Goal: Task Accomplishment & Management: Use online tool/utility

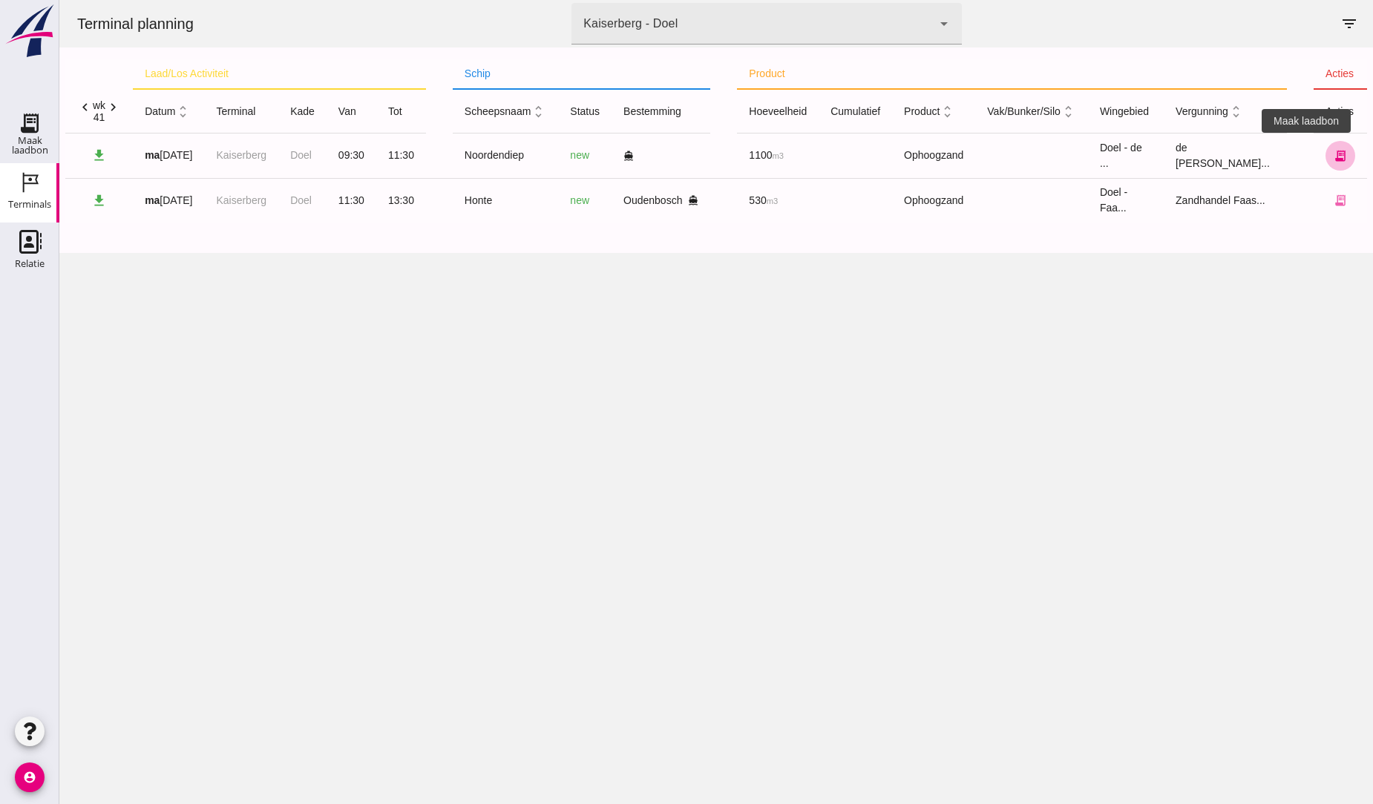
click at [1334, 153] on icon "receipt_long" at bounding box center [1340, 155] width 13 height 13
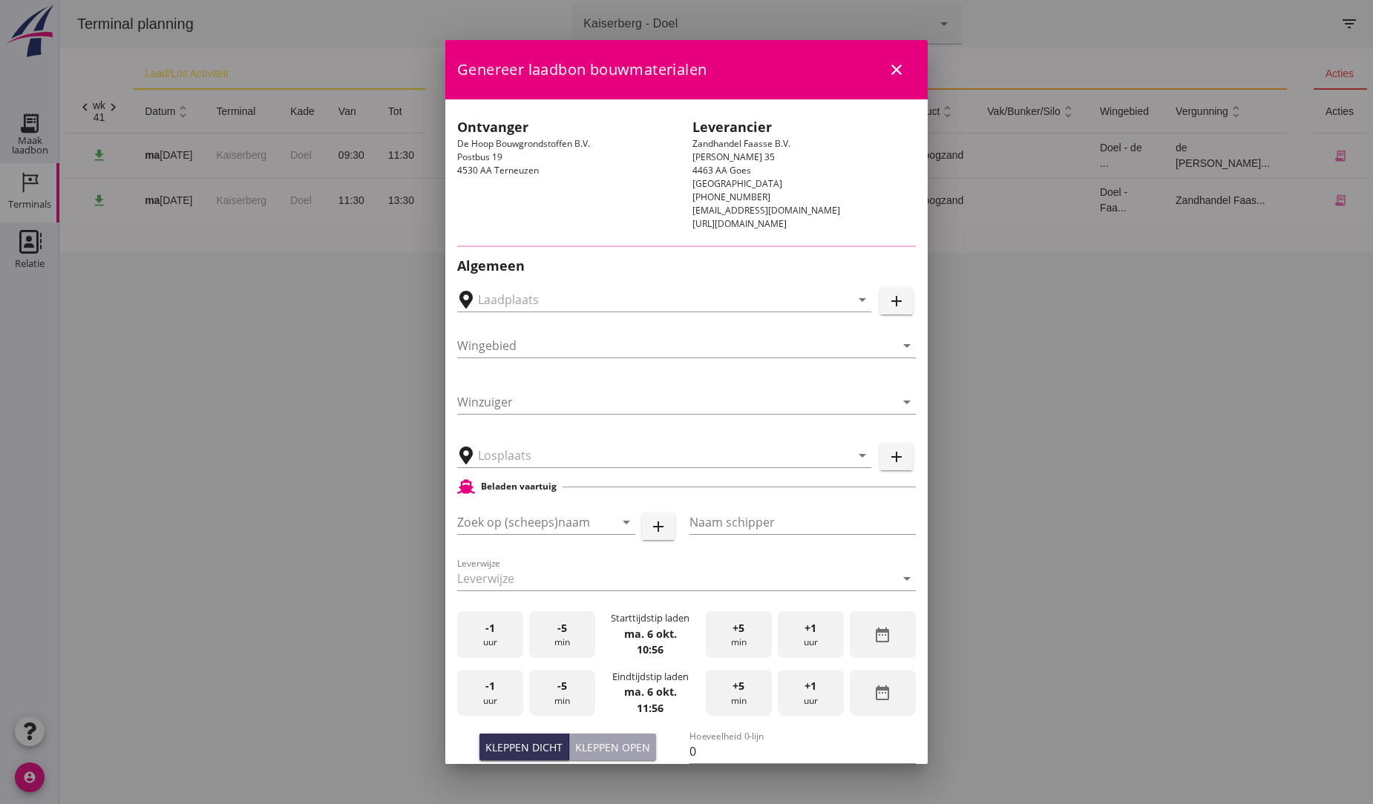
type input "[GEOGRAPHIC_DATA], [GEOGRAPHIC_DATA], [GEOGRAPHIC_DATA]"
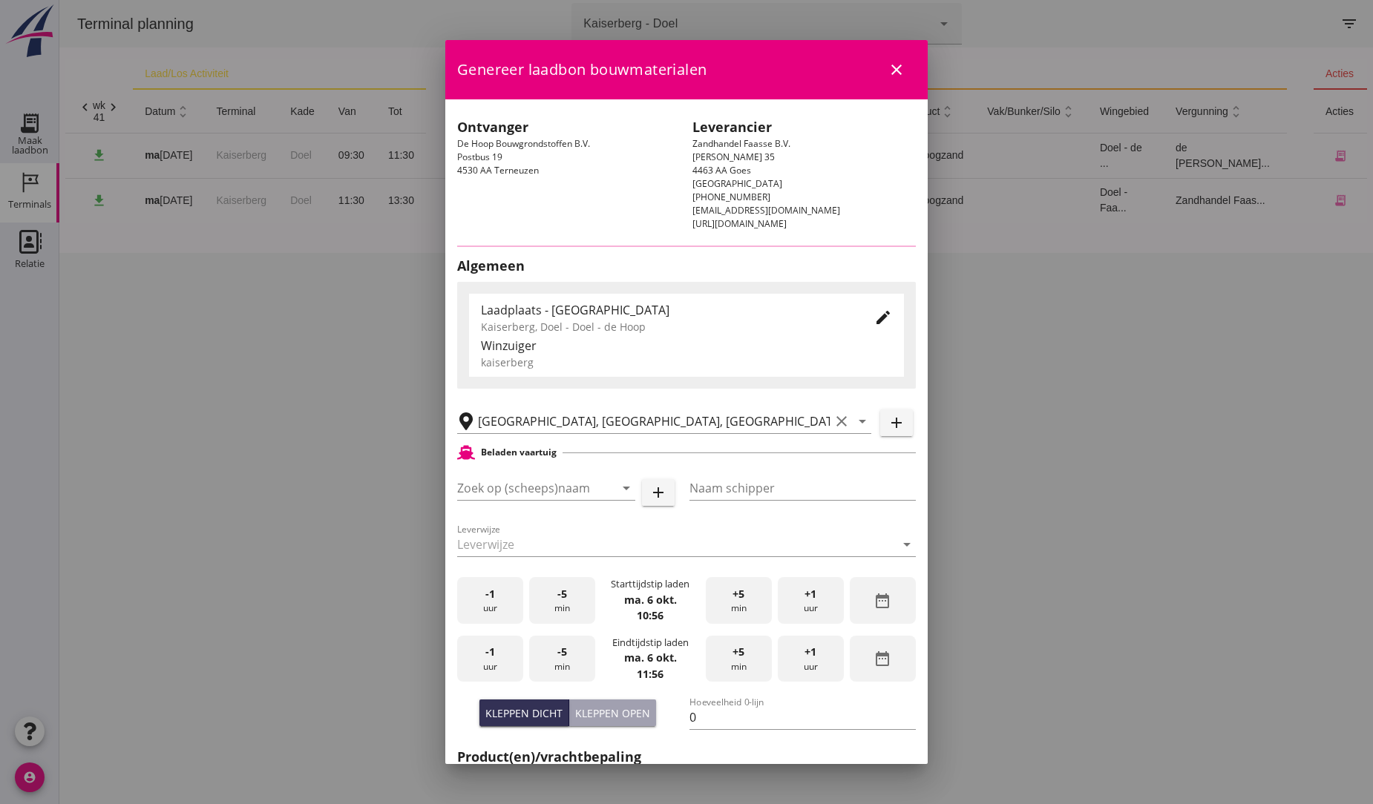
type input "Noordendiep"
type input "[PERSON_NAME][GEOGRAPHIC_DATA]"
type input "1121"
type input "Ophoogzand (6120)"
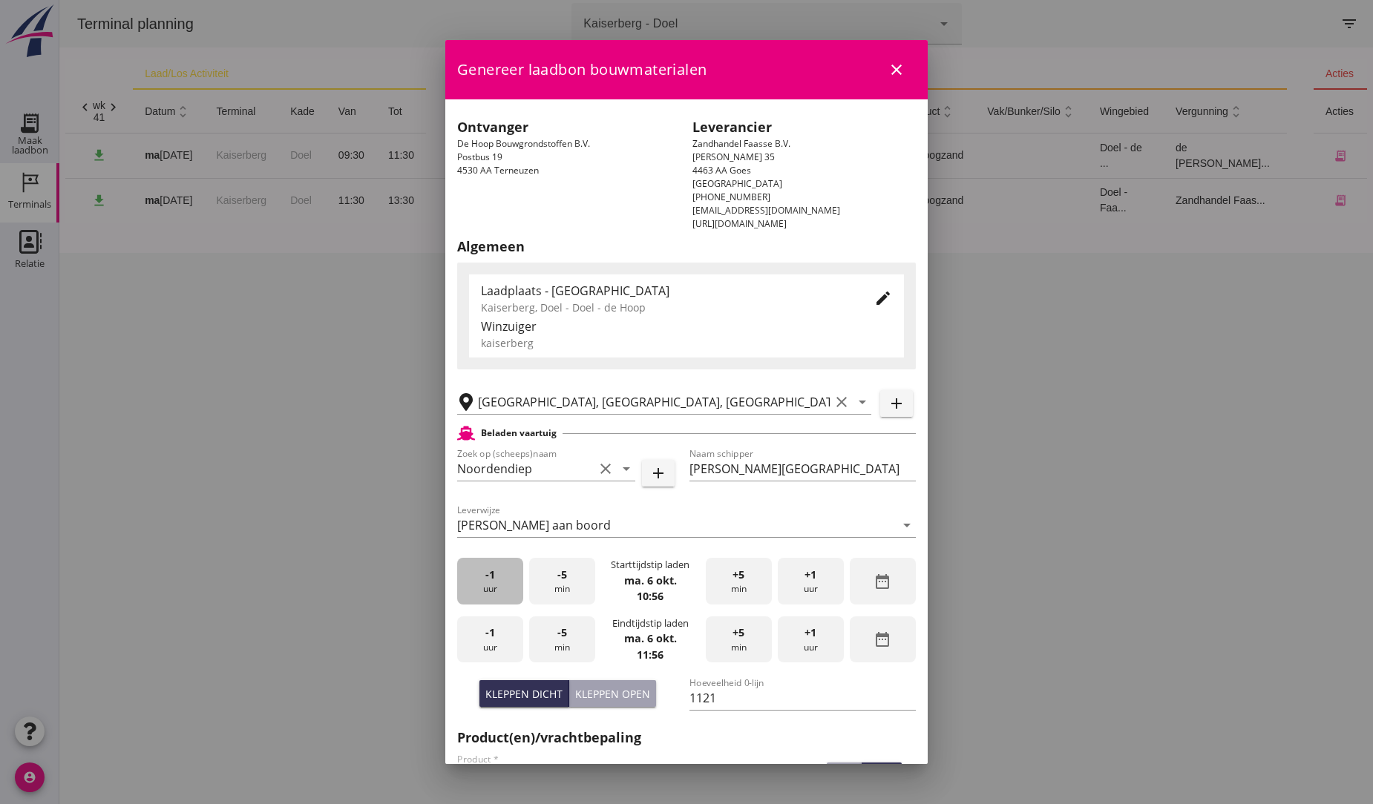
click at [492, 577] on span "-1" at bounding box center [490, 575] width 10 height 16
click at [811, 635] on div "+1 uur" at bounding box center [811, 640] width 66 height 47
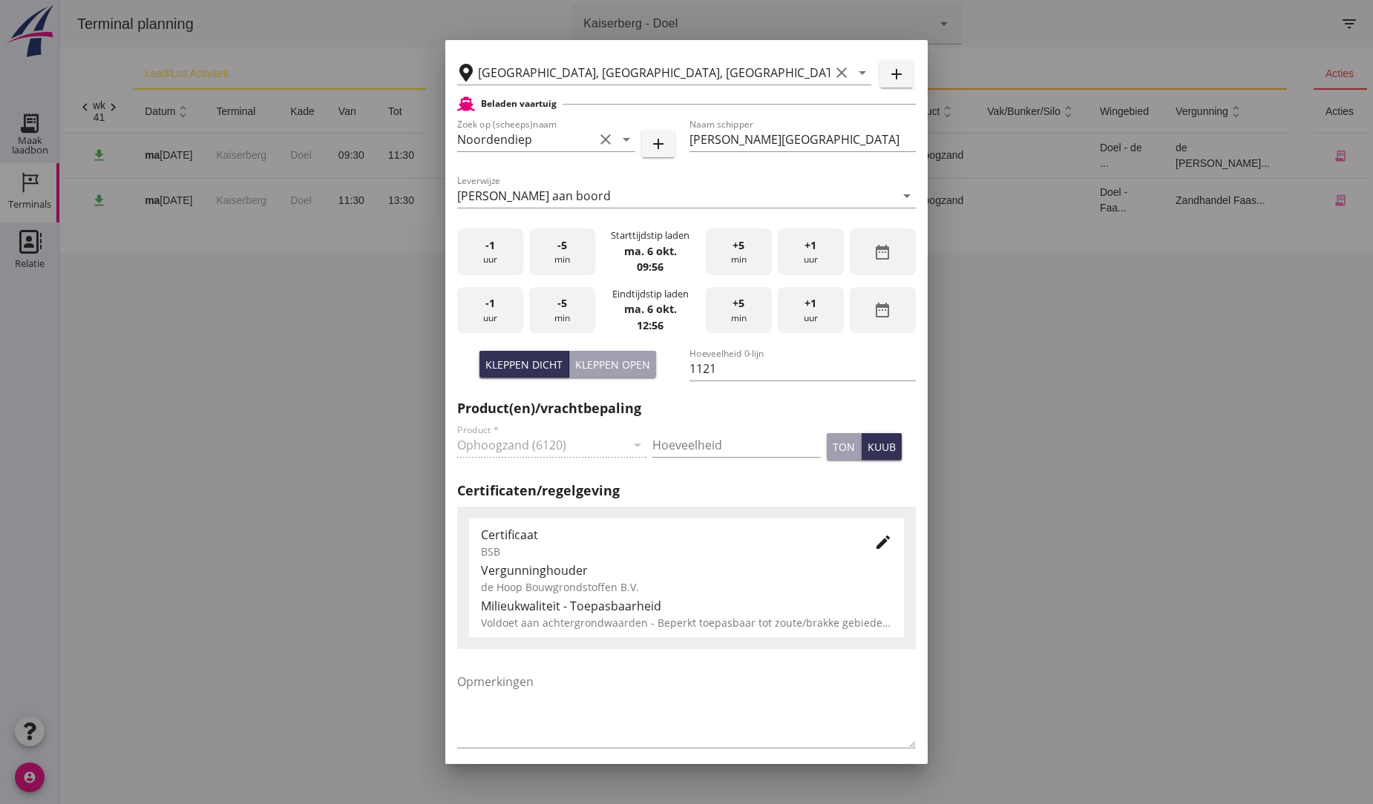
scroll to position [393, 0]
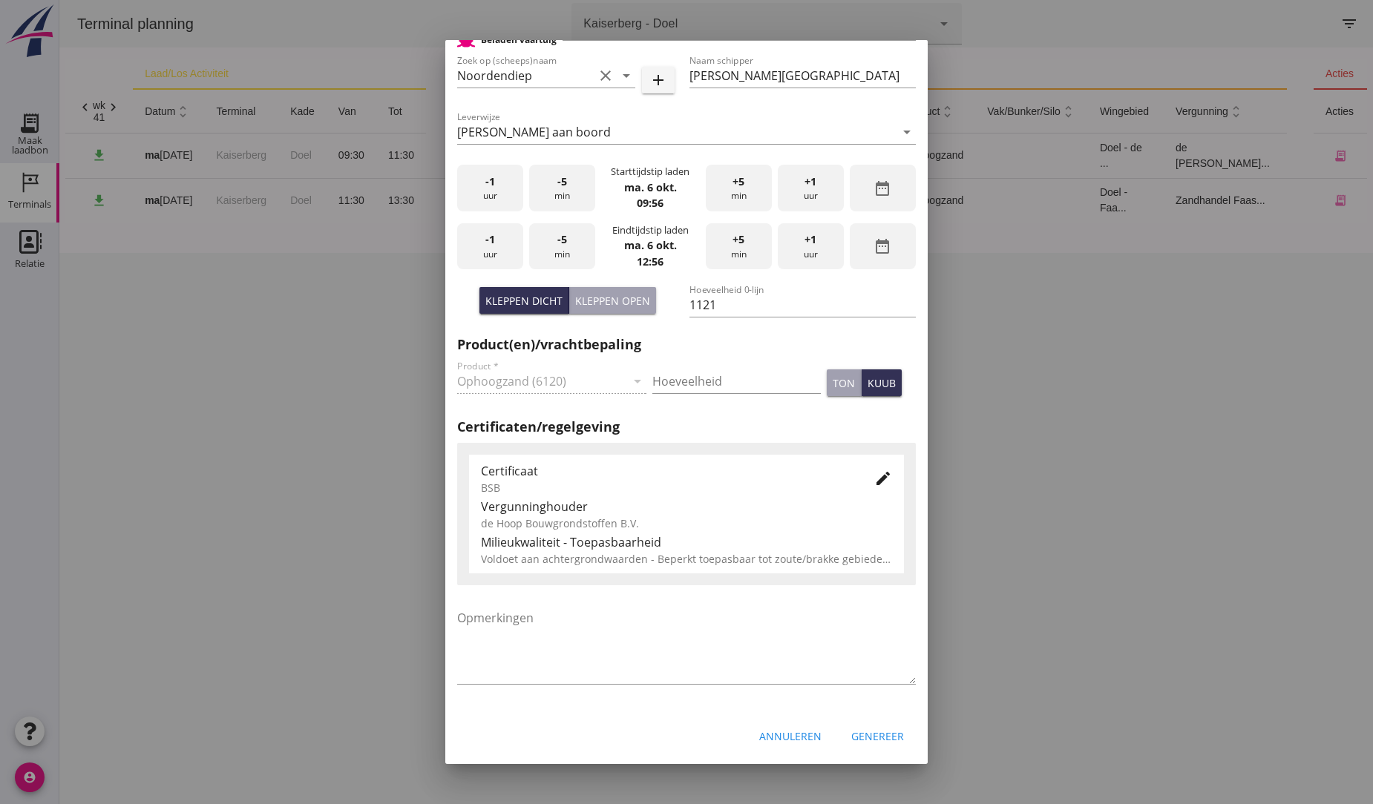
click at [871, 735] on div "Genereer" at bounding box center [877, 737] width 53 height 16
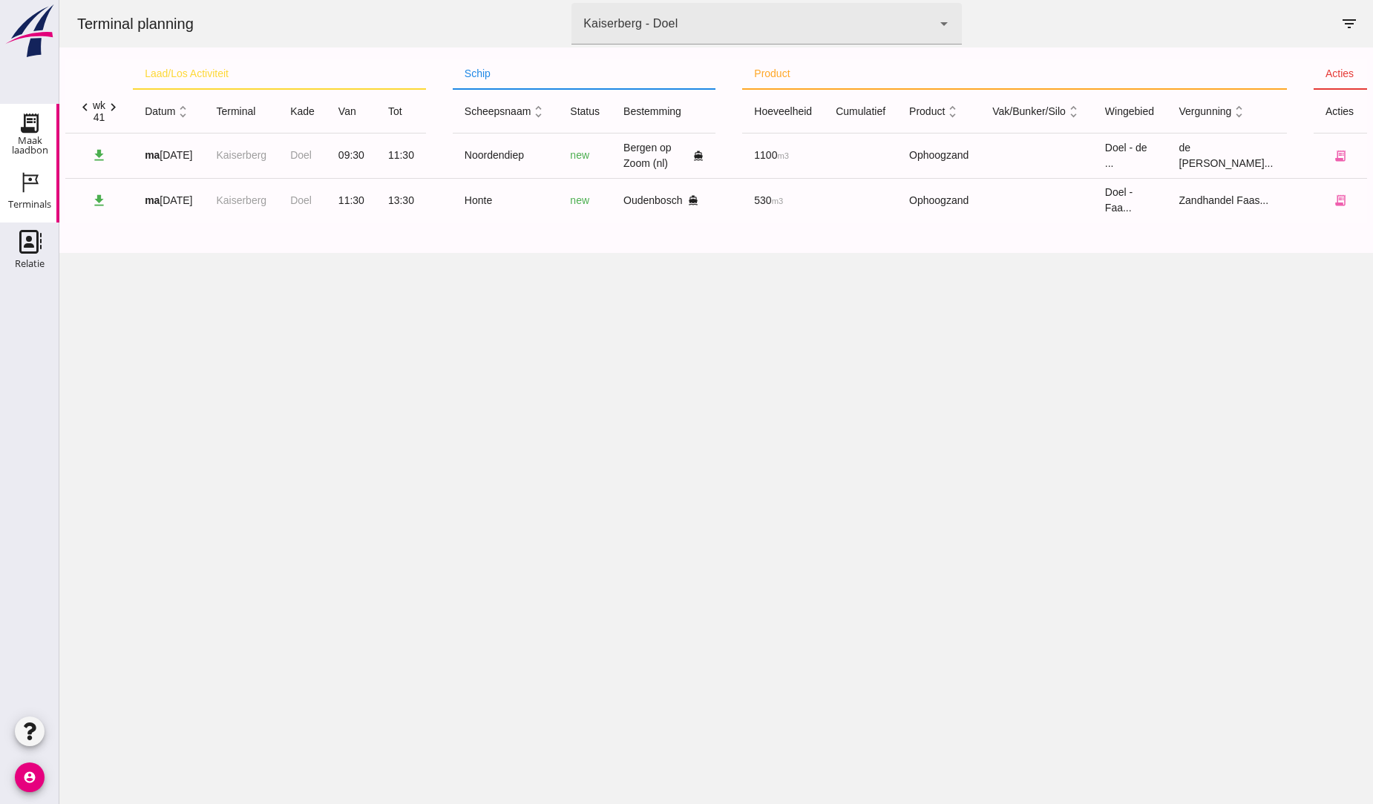
click at [39, 131] on icon "Maak laadbon" at bounding box center [30, 123] width 24 height 24
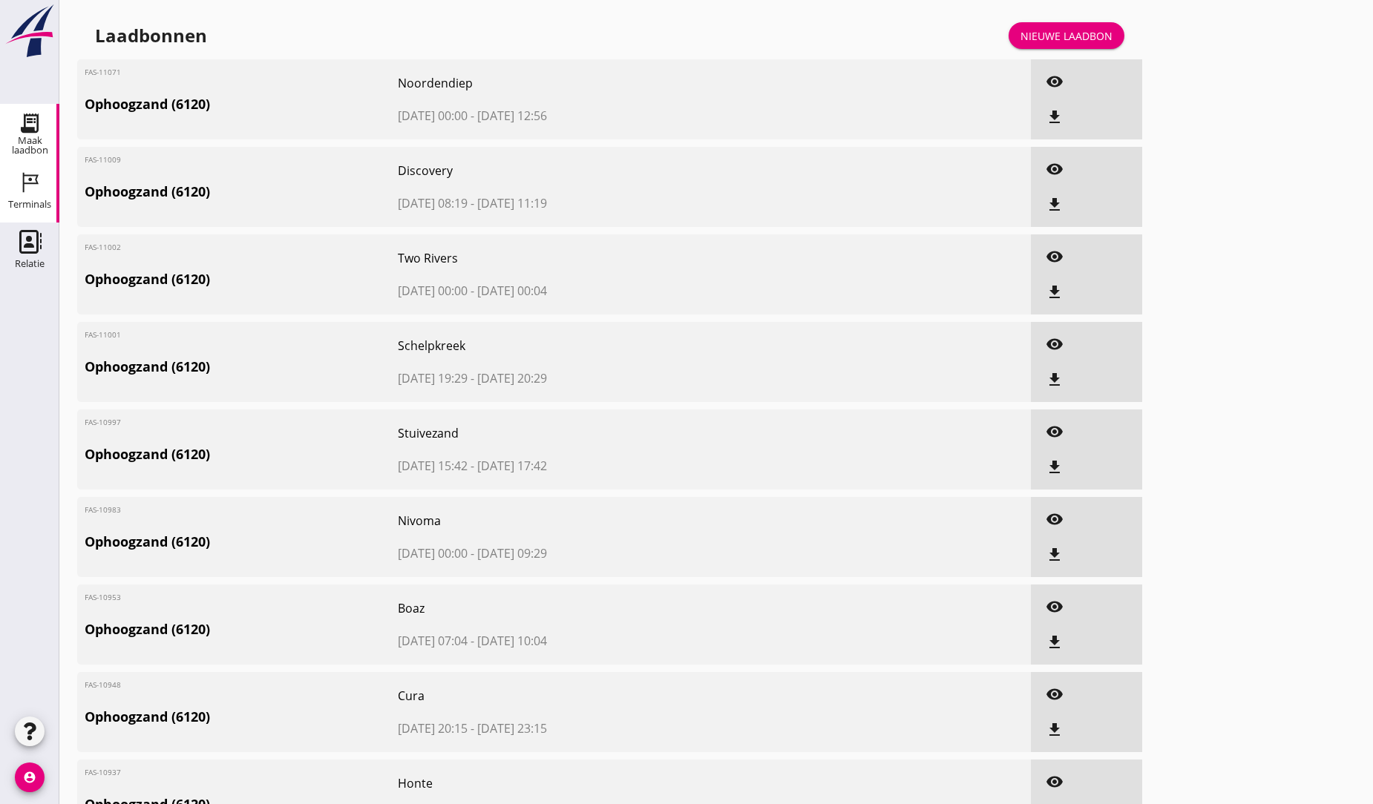
click at [38, 180] on icon "Terminals" at bounding box center [30, 183] width 24 height 24
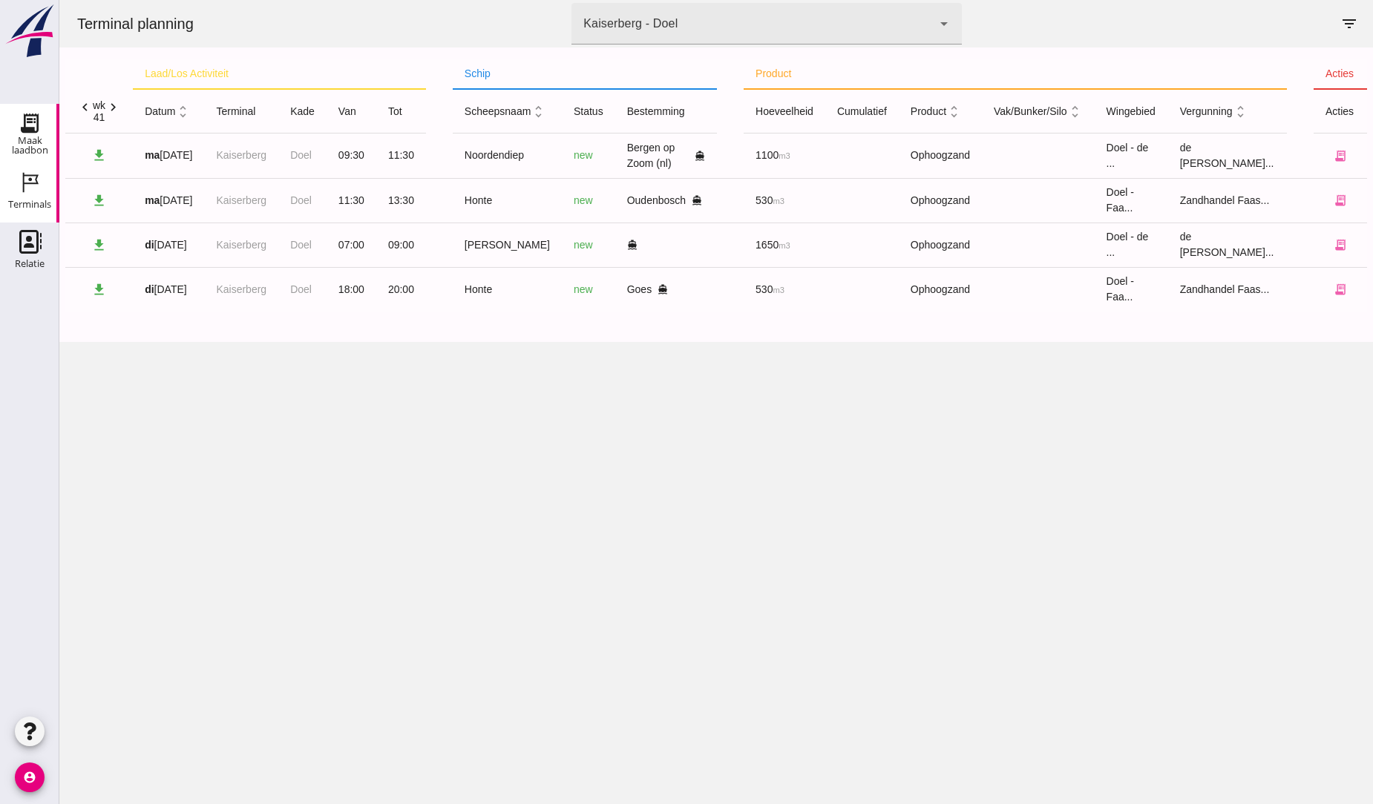
click at [32, 136] on div "Maak laadbon" at bounding box center [29, 145] width 59 height 19
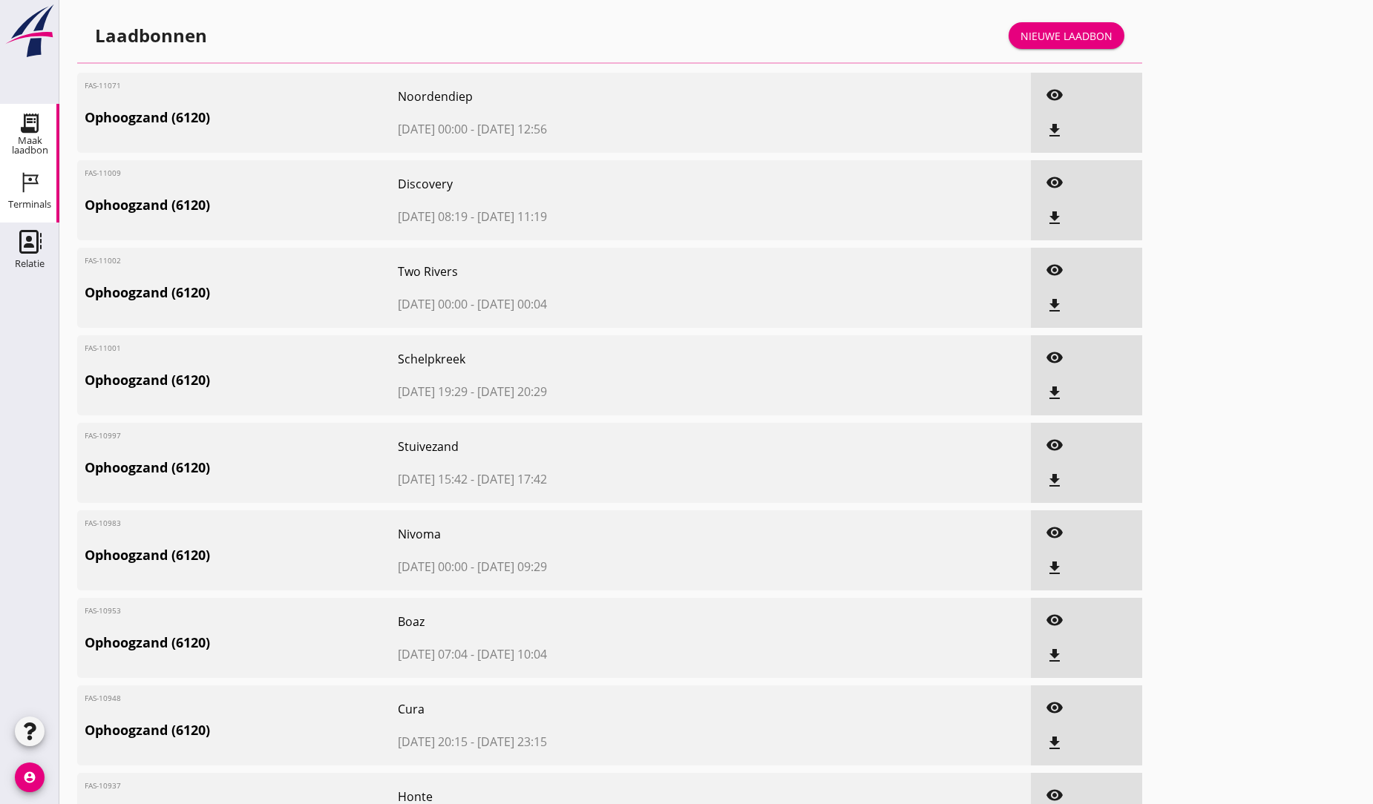
click at [39, 187] on icon "Terminals" at bounding box center [30, 183] width 24 height 24
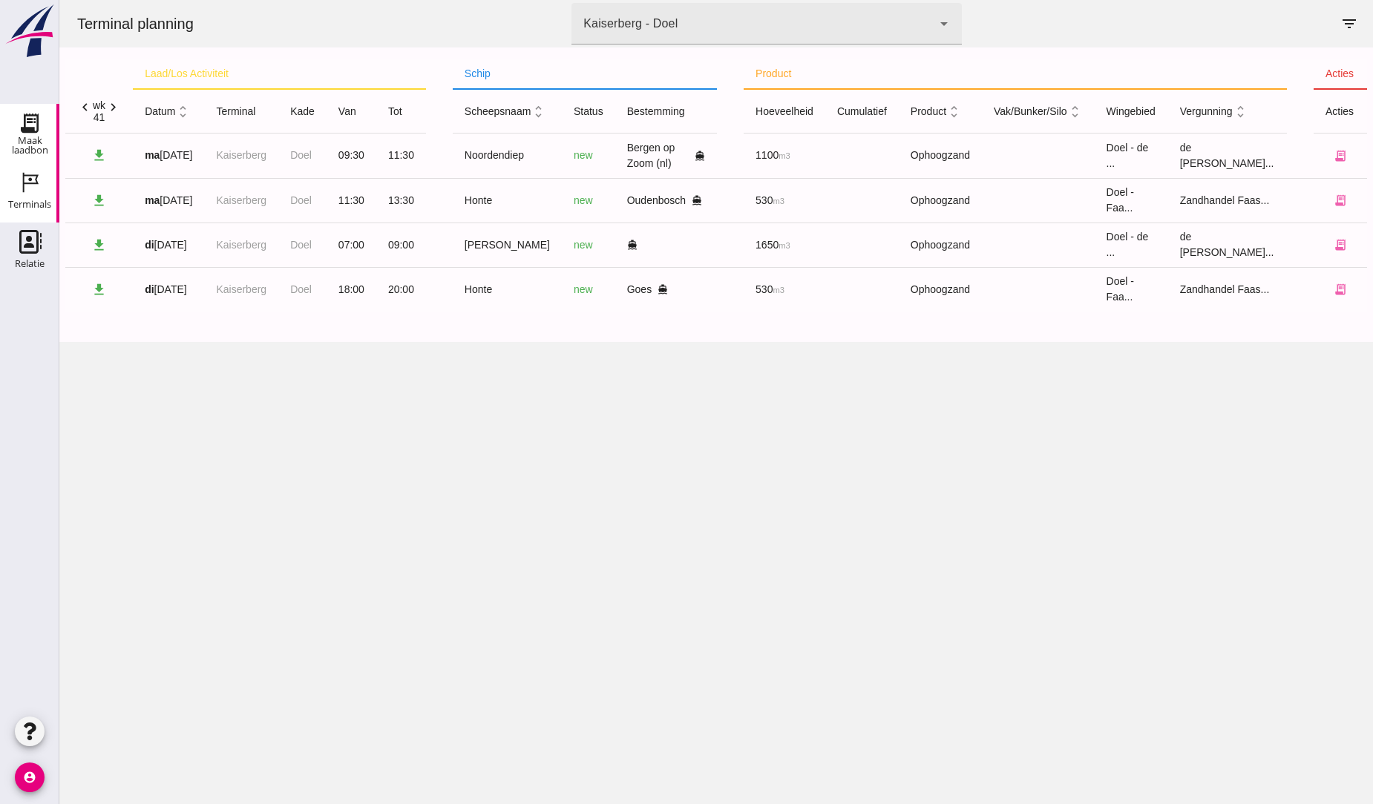
click at [27, 119] on use at bounding box center [30, 123] width 24 height 24
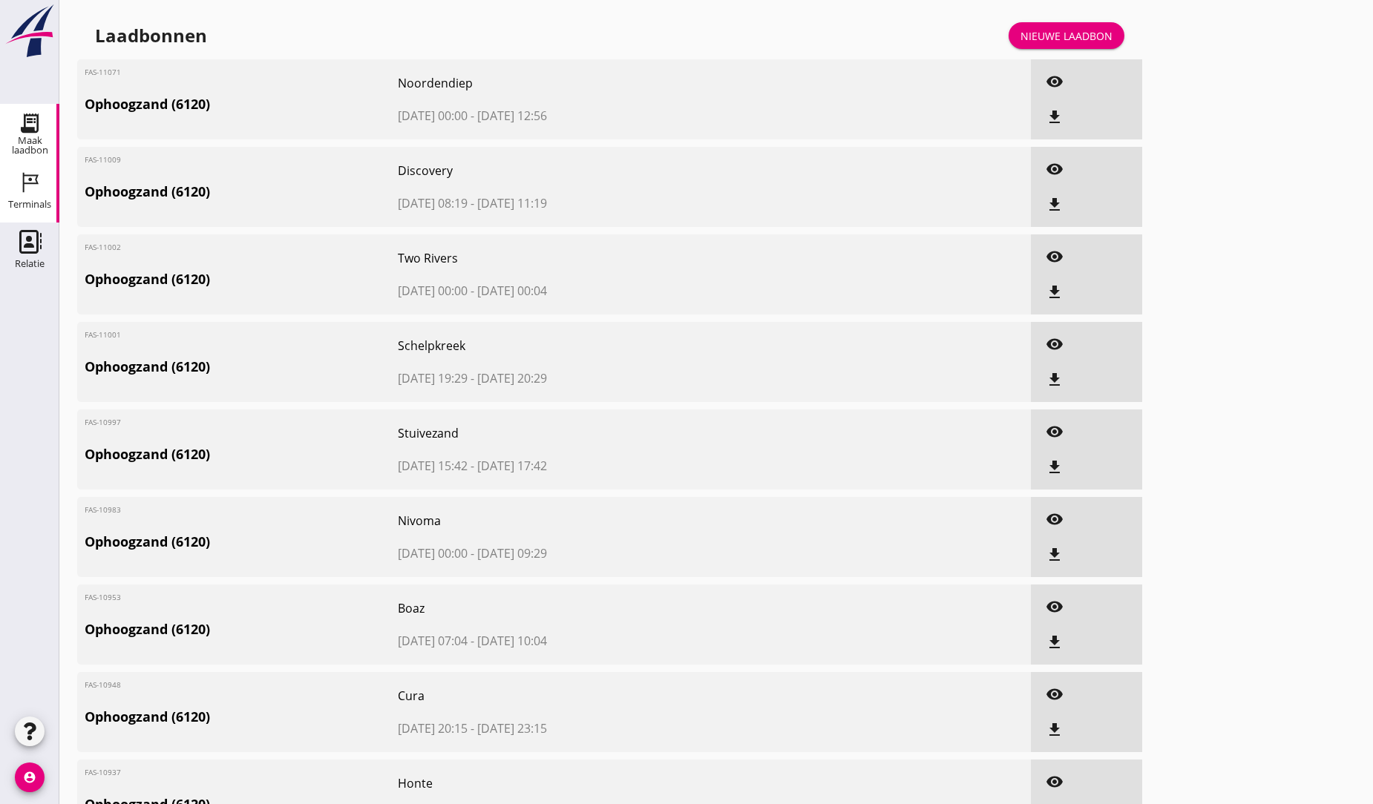
click at [26, 180] on icon "Terminals" at bounding box center [30, 183] width 24 height 24
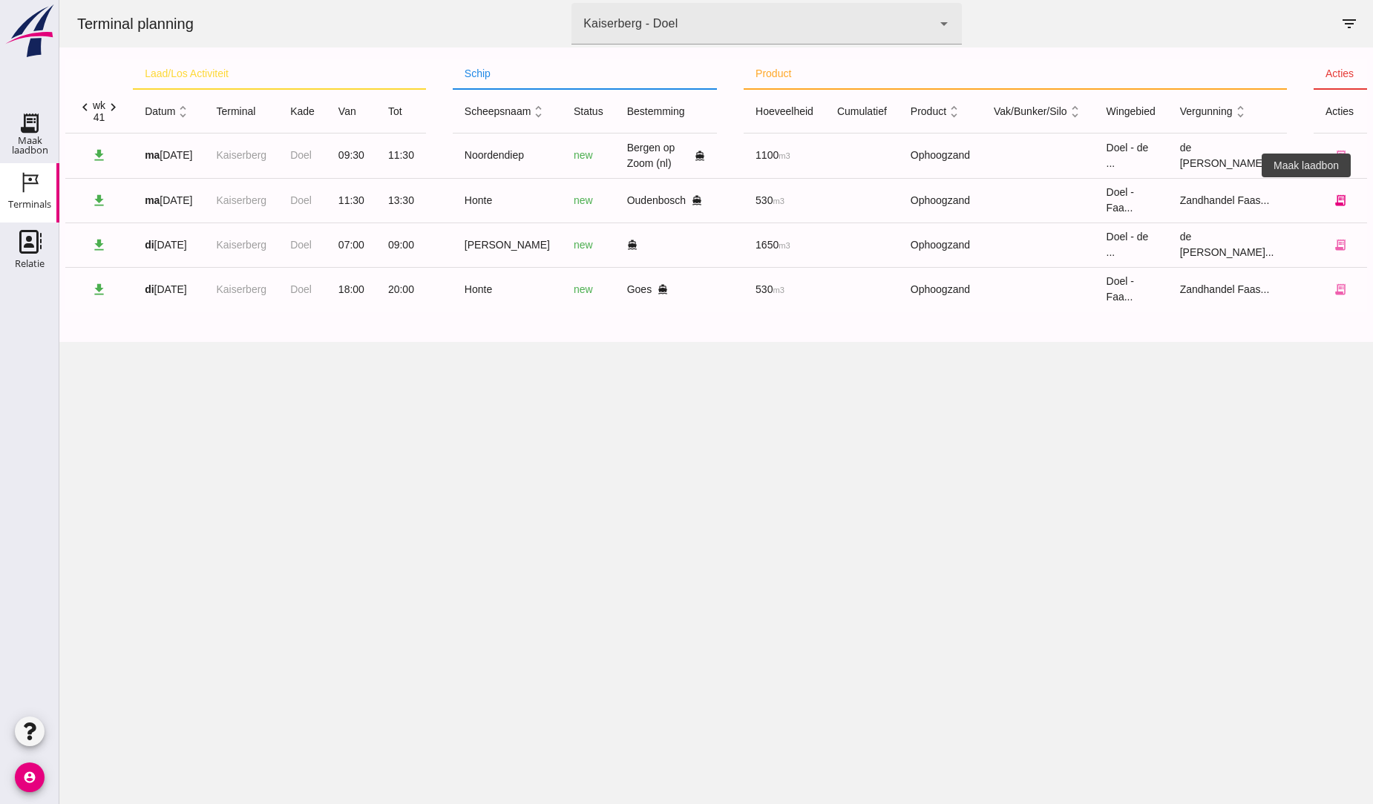
click at [1334, 196] on icon "receipt_long" at bounding box center [1340, 200] width 13 height 13
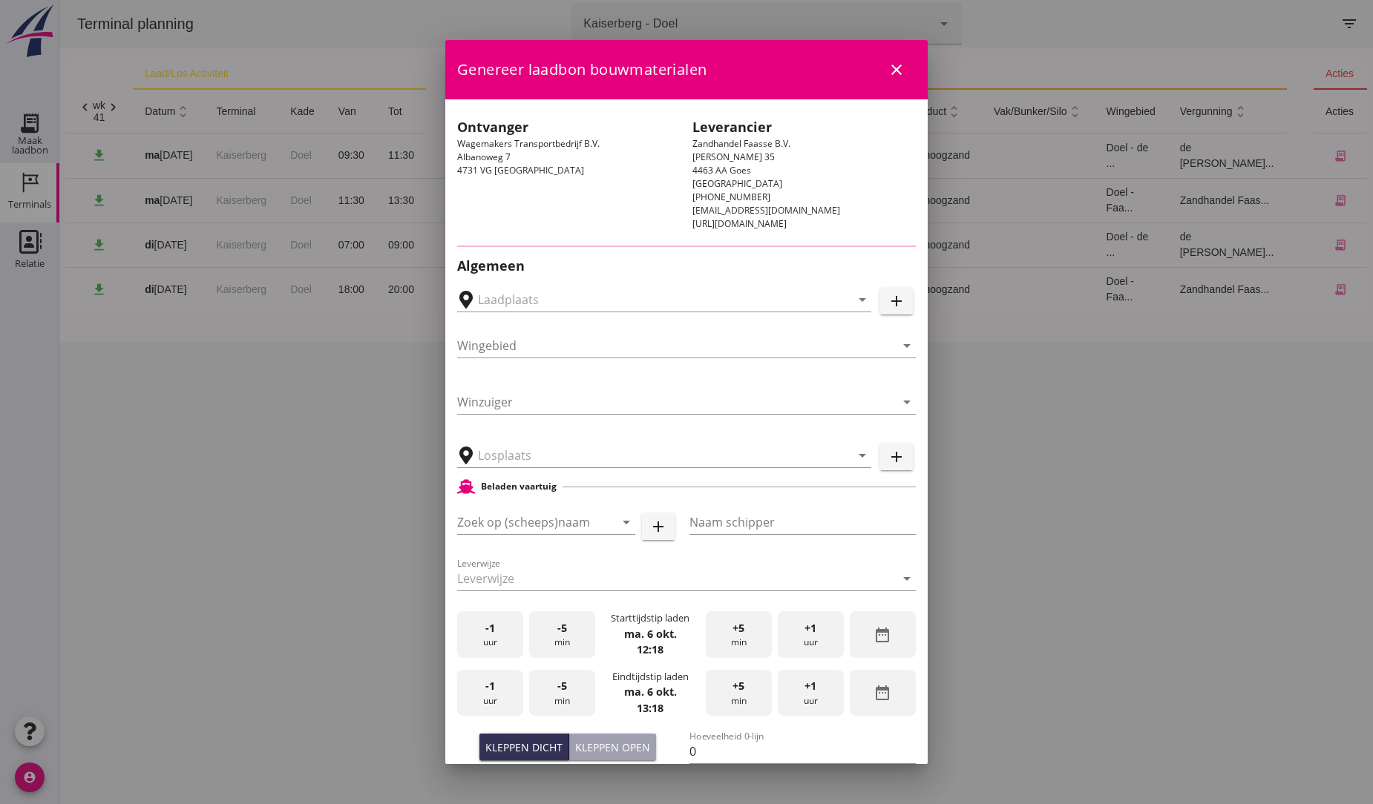
type input "Wagemakers Grondwerkbedrijf B.V., [GEOGRAPHIC_DATA]"
type input "Honte"
type input "[PERSON_NAME]"
type input "560"
type input "Ophoogzand (6120)"
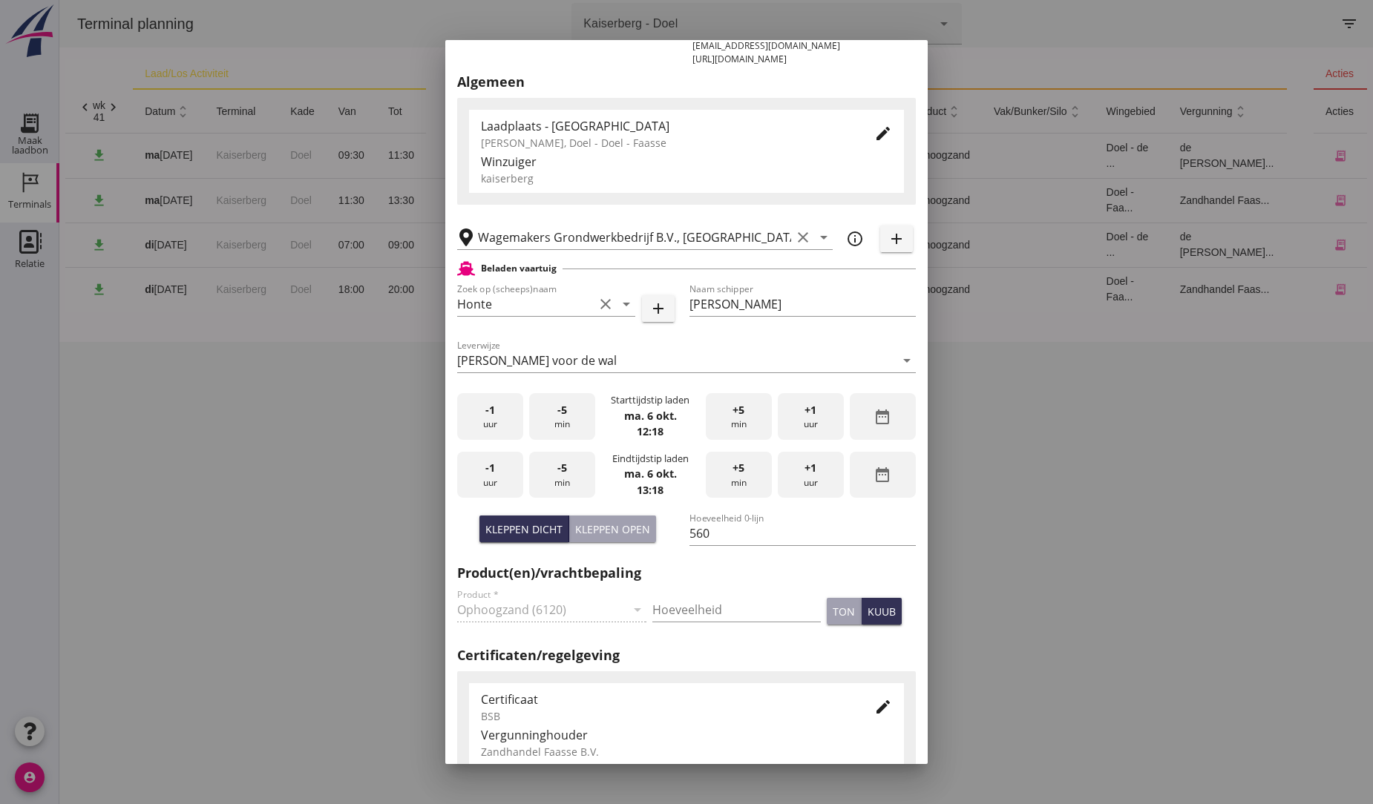
scroll to position [247, 0]
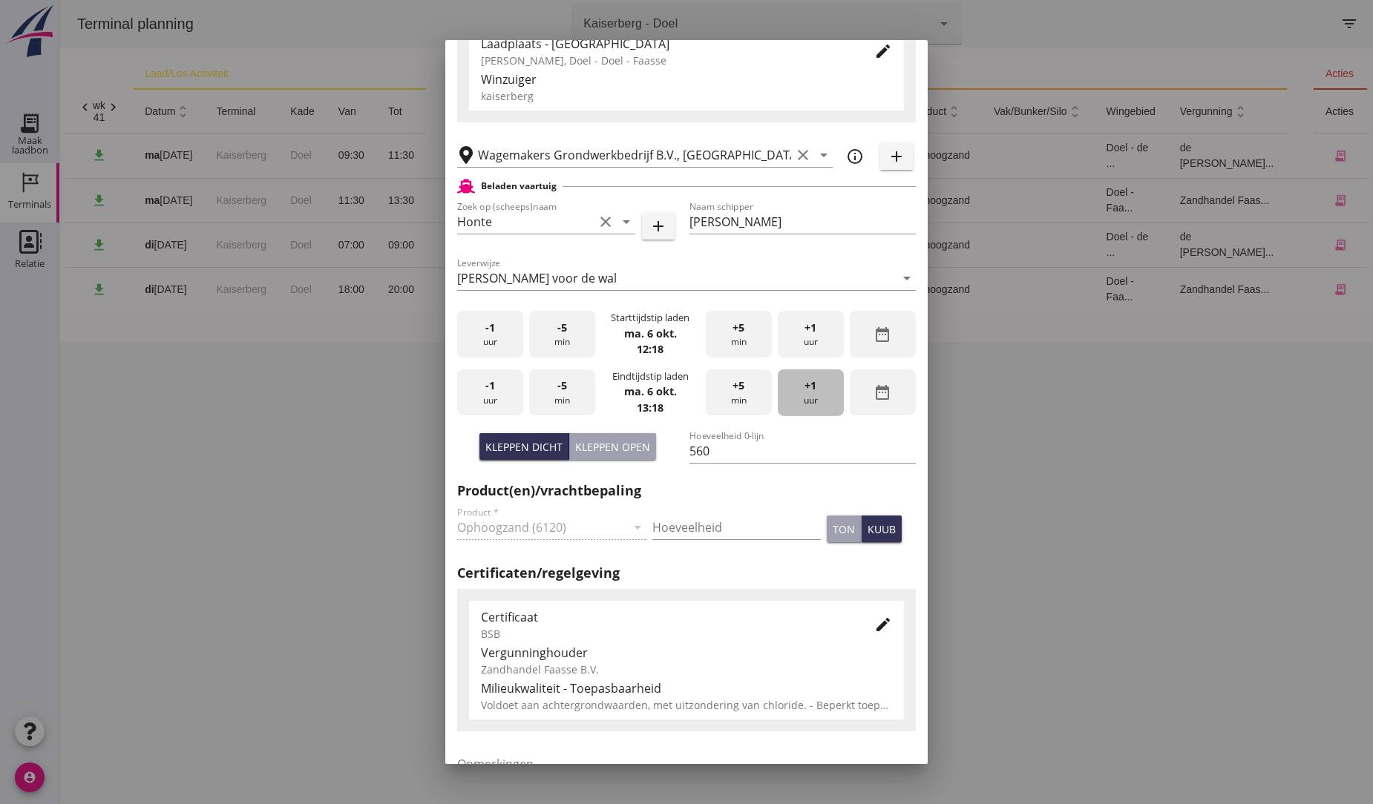
click at [810, 389] on div "+1 uur" at bounding box center [811, 393] width 66 height 47
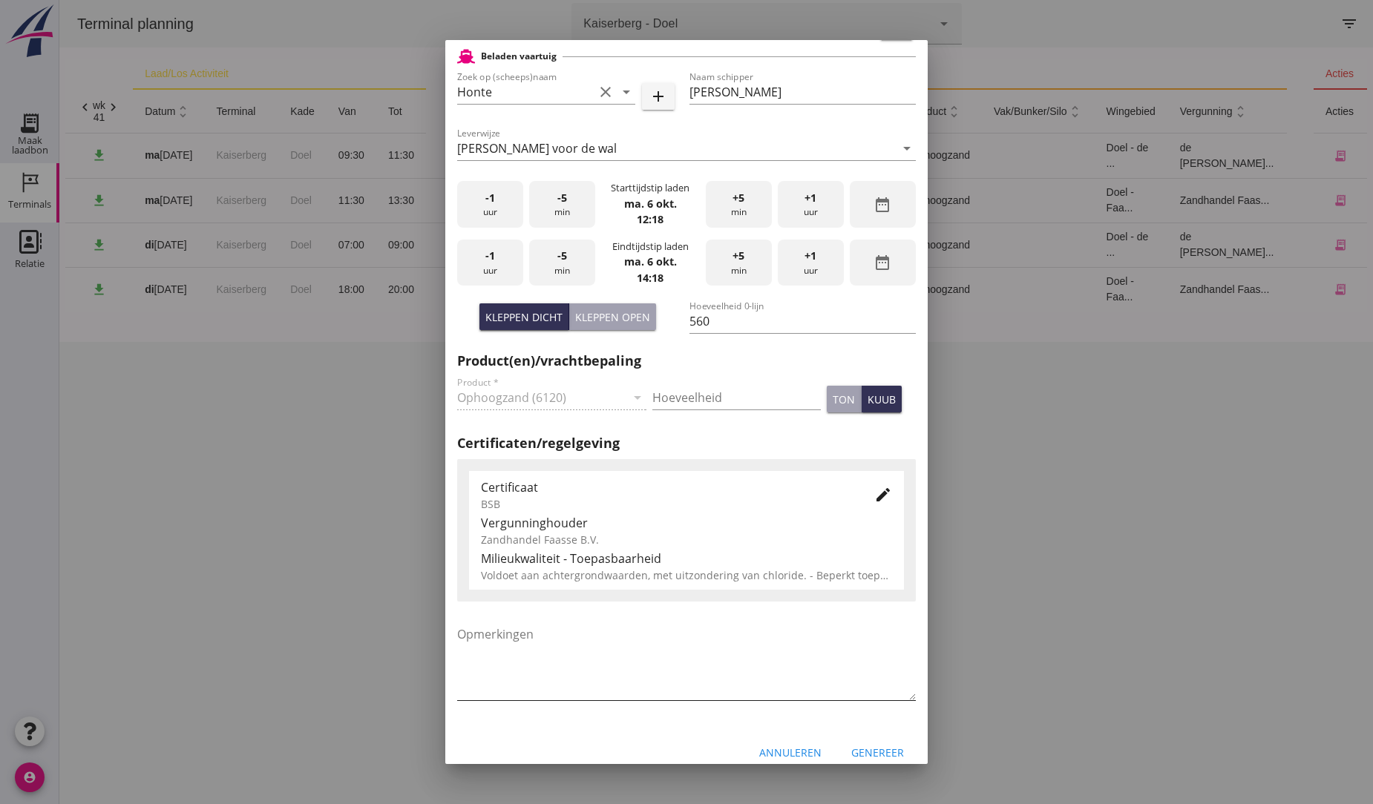
scroll to position [393, 0]
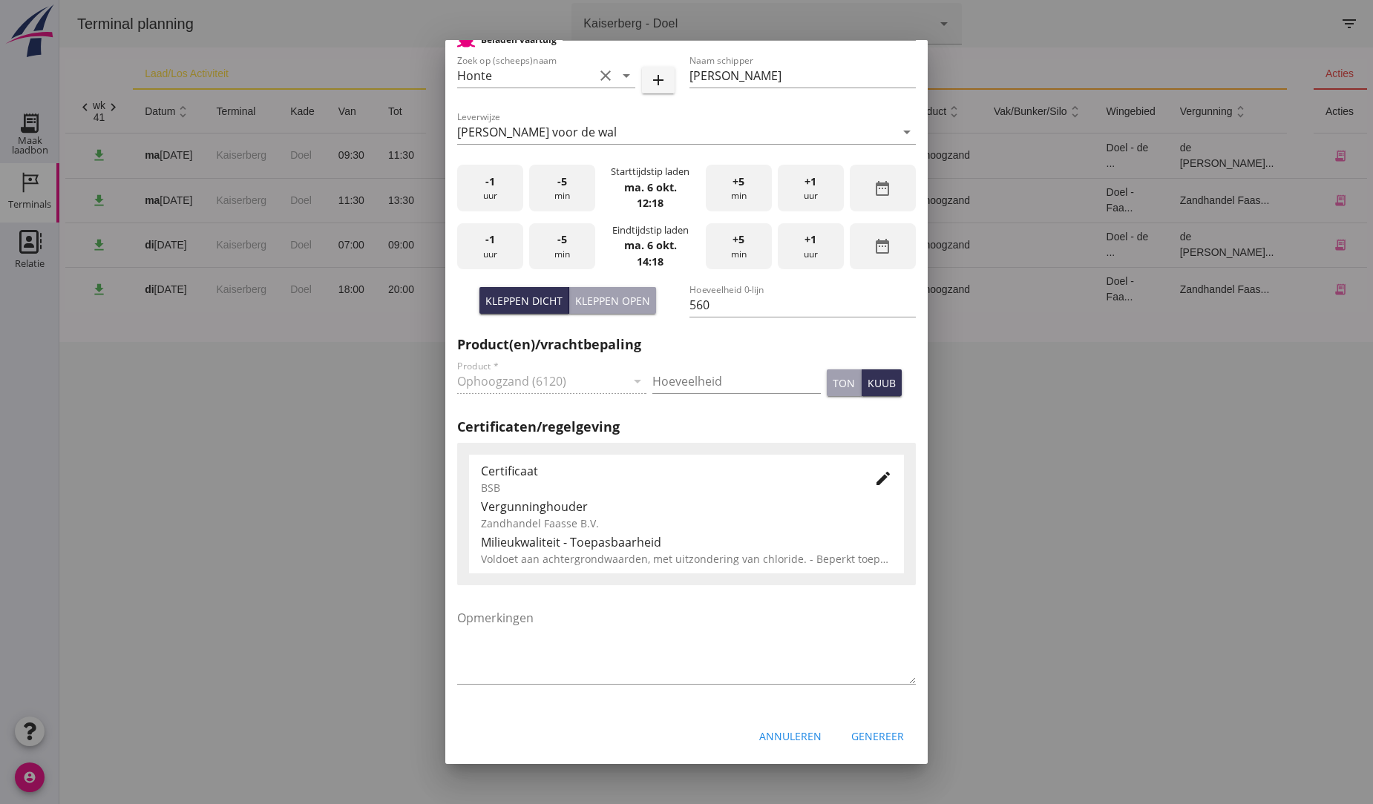
click at [876, 740] on div "Genereer" at bounding box center [877, 737] width 53 height 16
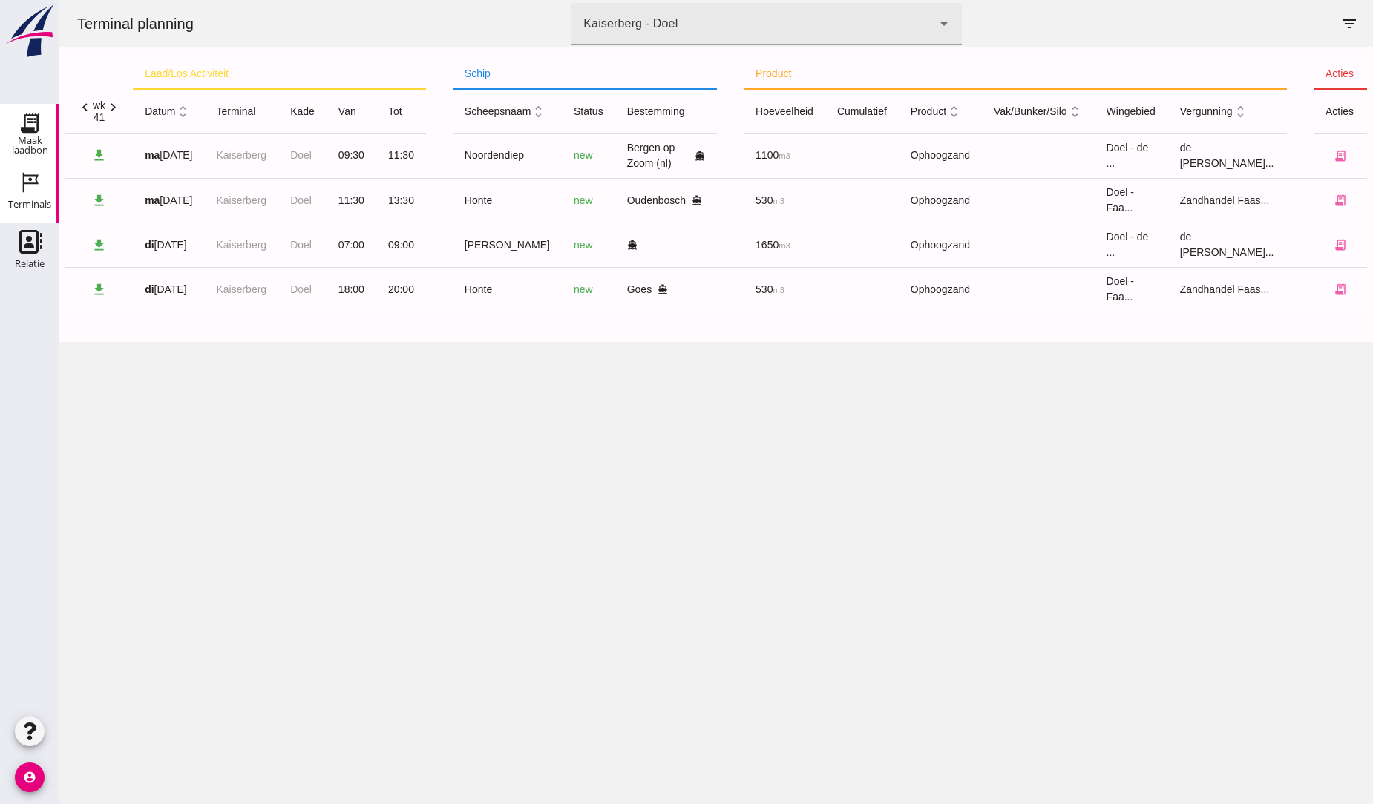
click at [39, 122] on icon "Maak laadbon" at bounding box center [30, 123] width 24 height 24
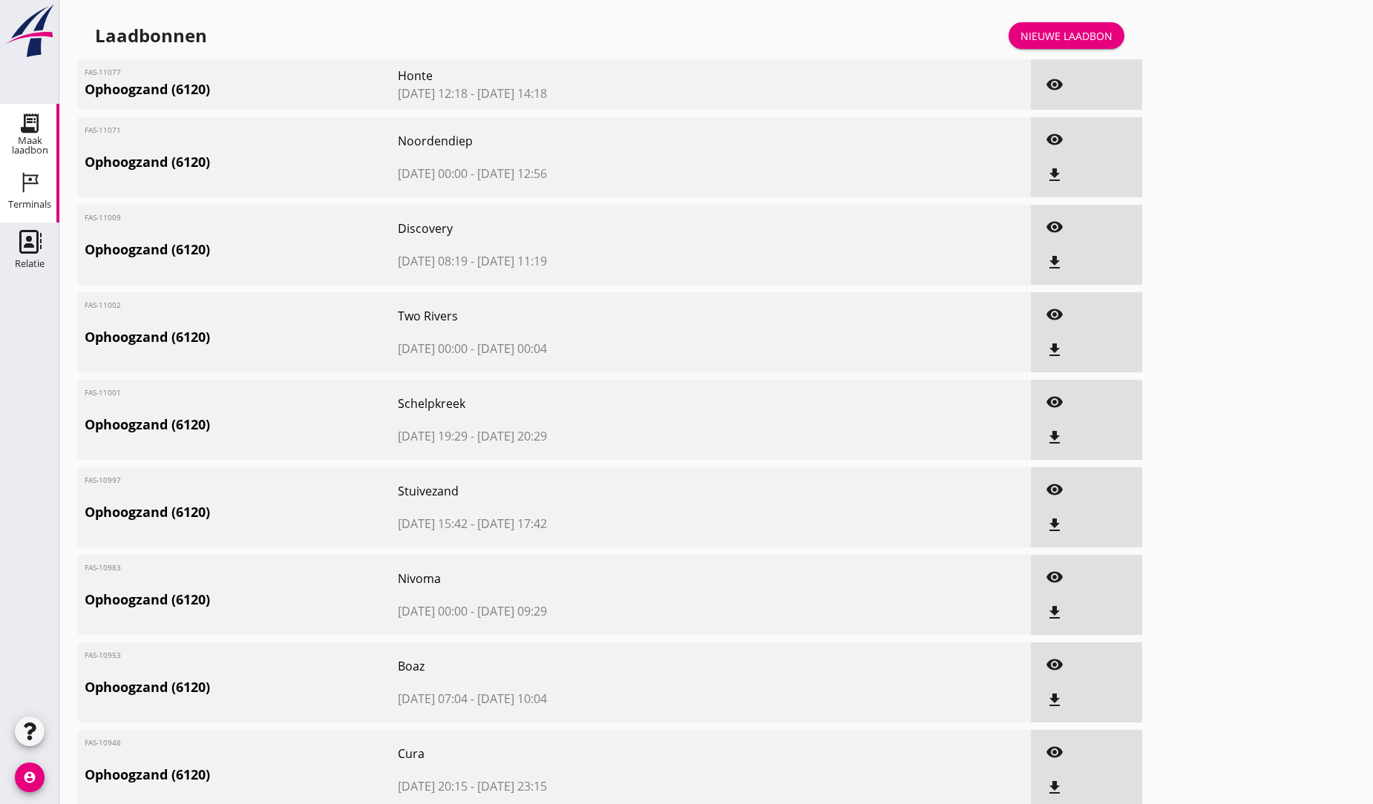
click at [39, 181] on icon "Terminals" at bounding box center [30, 183] width 24 height 24
